Goal: Task Accomplishment & Management: Use online tool/utility

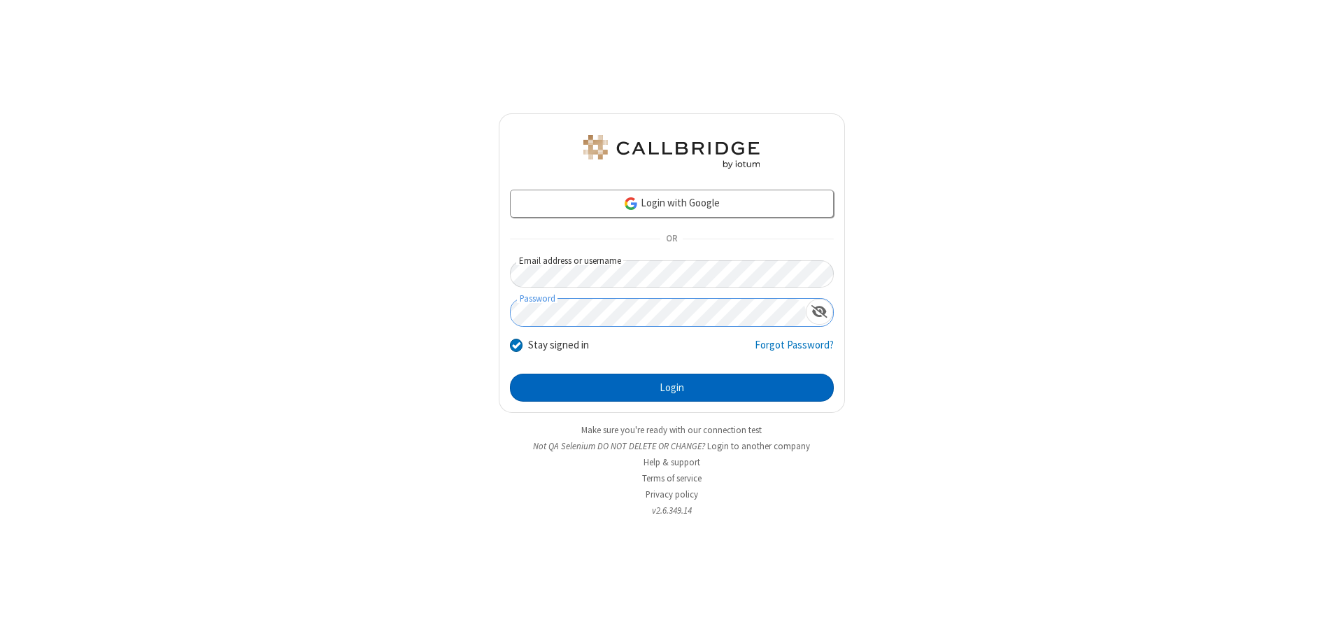
click at [671, 387] on button "Login" at bounding box center [672, 387] width 324 height 28
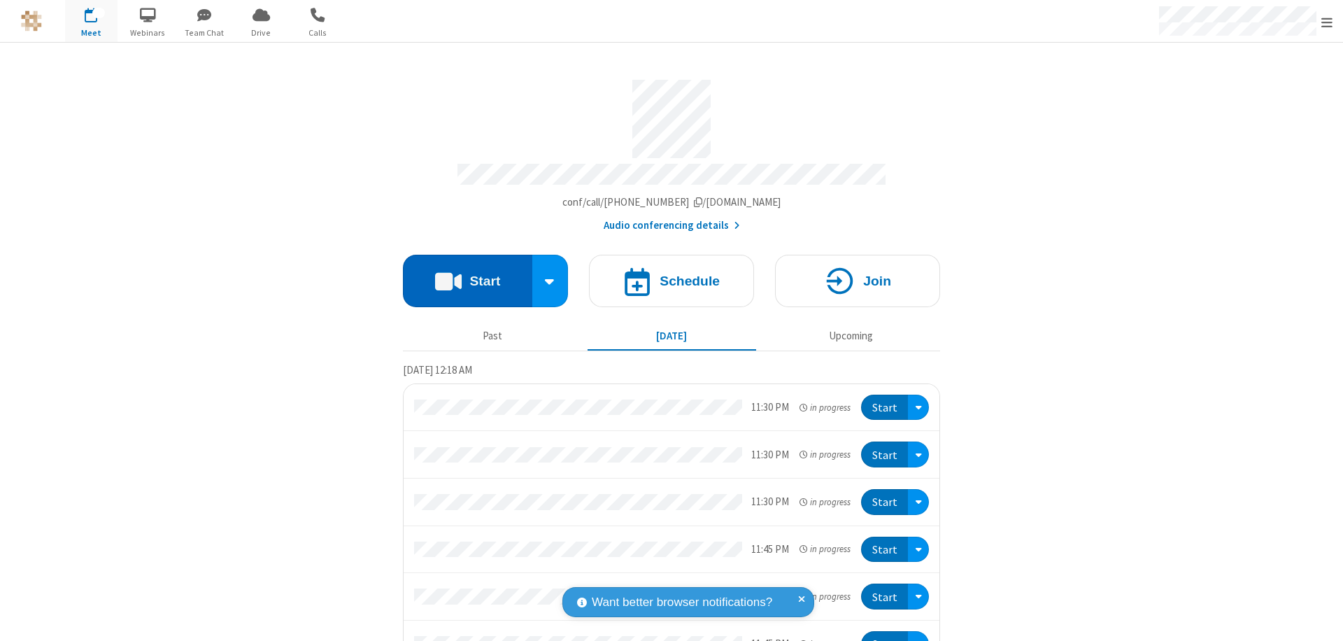
click at [462, 274] on button "Start" at bounding box center [467, 281] width 129 height 52
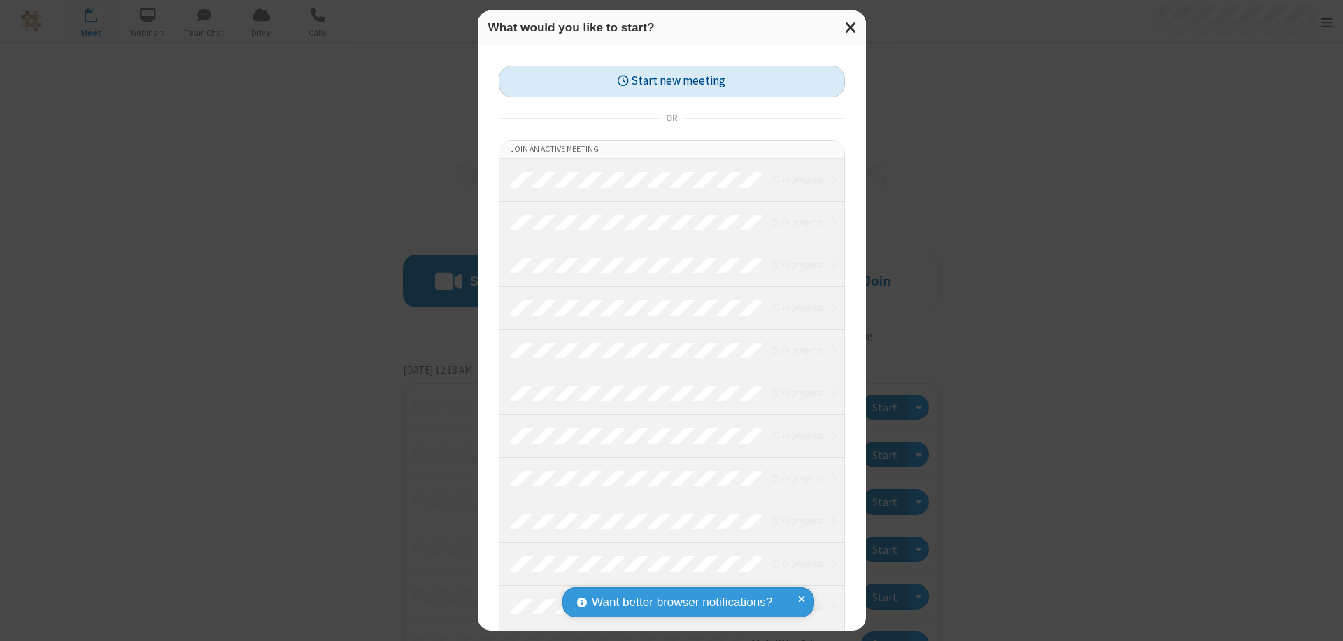
click at [671, 81] on button "Start new meeting" at bounding box center [672, 81] width 346 height 31
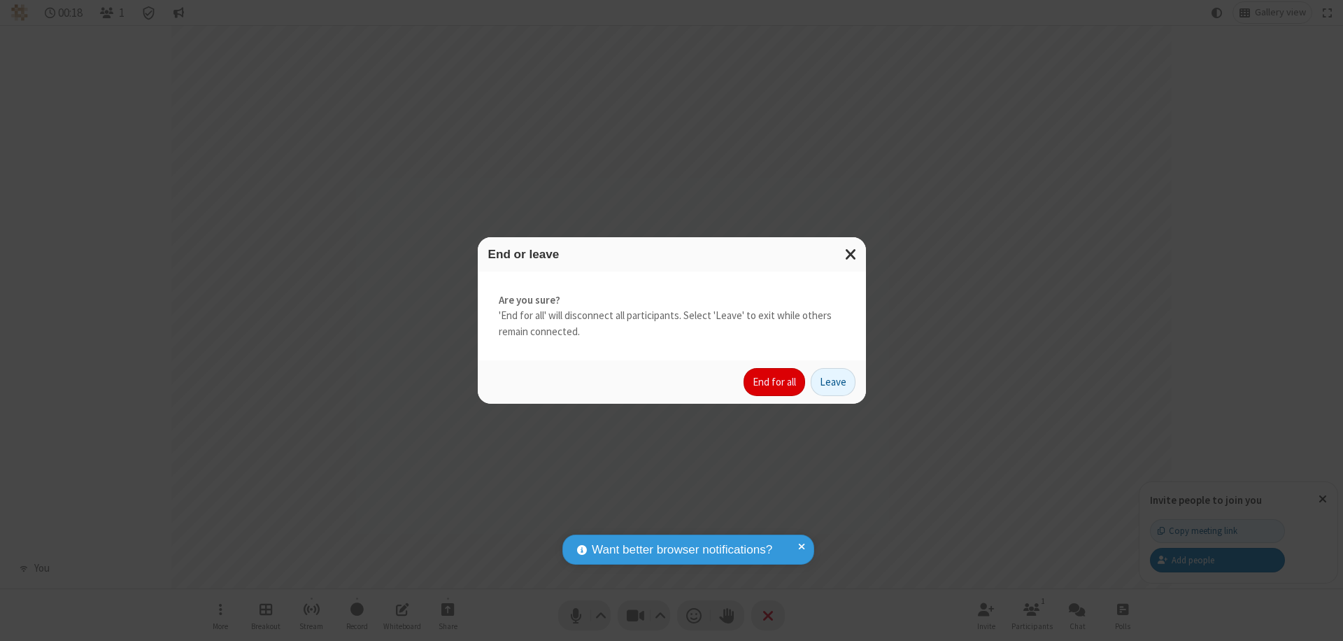
click at [775, 382] on button "End for all" at bounding box center [774, 382] width 62 height 28
